Goal: Find specific page/section: Find specific page/section

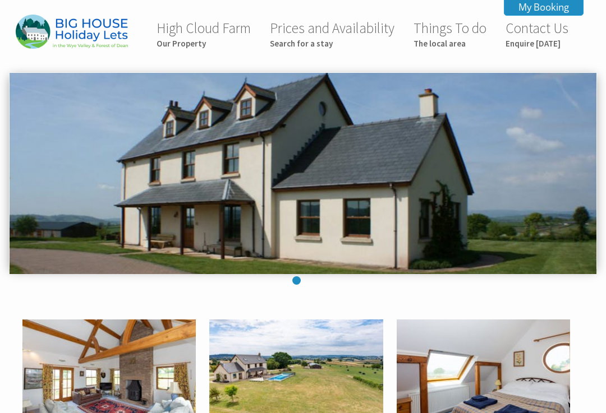
click at [446, 45] on small "The local area" at bounding box center [449, 43] width 73 height 11
click at [531, 31] on link "Contact Us Enquire [DATE]" at bounding box center [536, 34] width 63 height 30
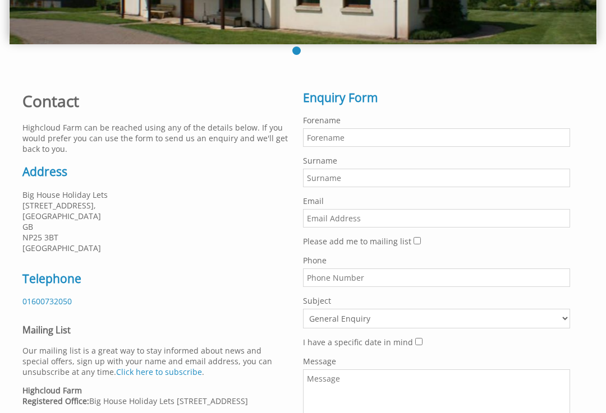
scroll to position [234, 0]
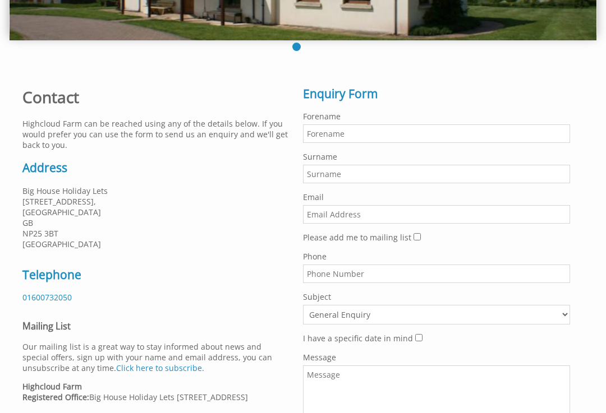
click at [127, 223] on p "Big House Holiday Lets 3 Agincourt Square, Monmouth GB NP25 3BT United Kingdom" at bounding box center [155, 218] width 267 height 64
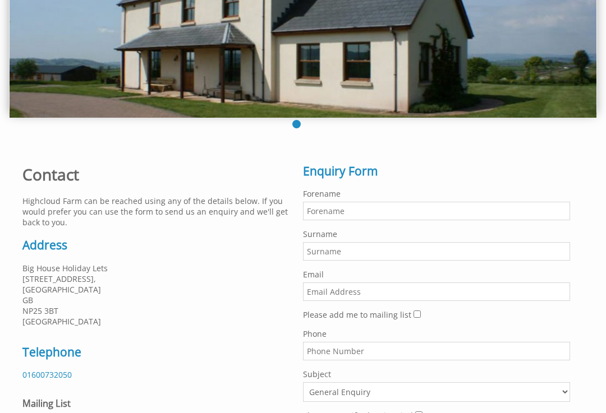
scroll to position [0, 0]
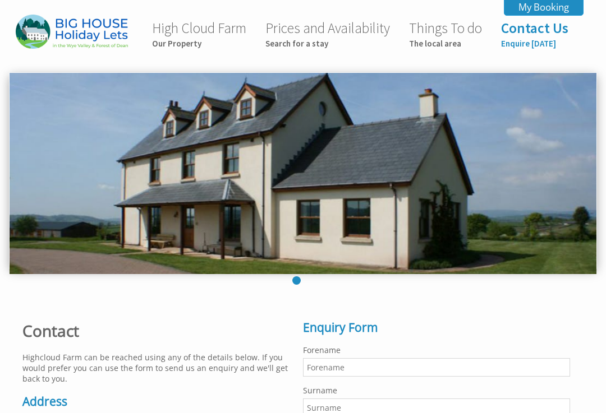
click at [190, 40] on small "Our Property" at bounding box center [199, 43] width 94 height 11
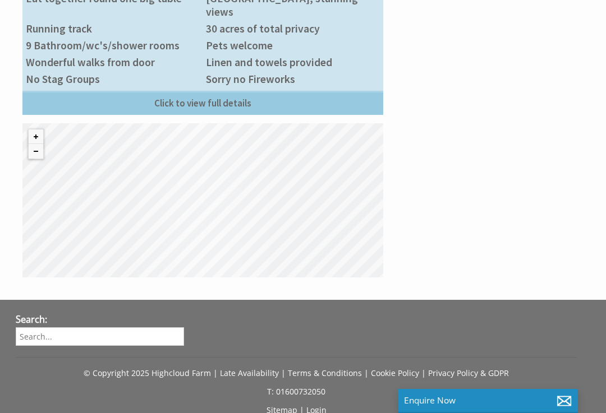
scroll to position [808, 0]
